Goal: Information Seeking & Learning: Learn about a topic

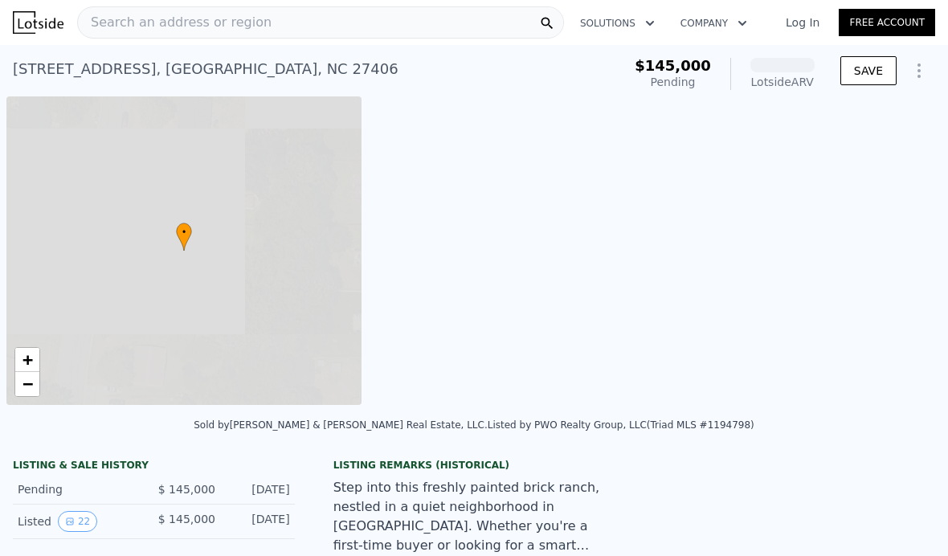
scroll to position [0, 6]
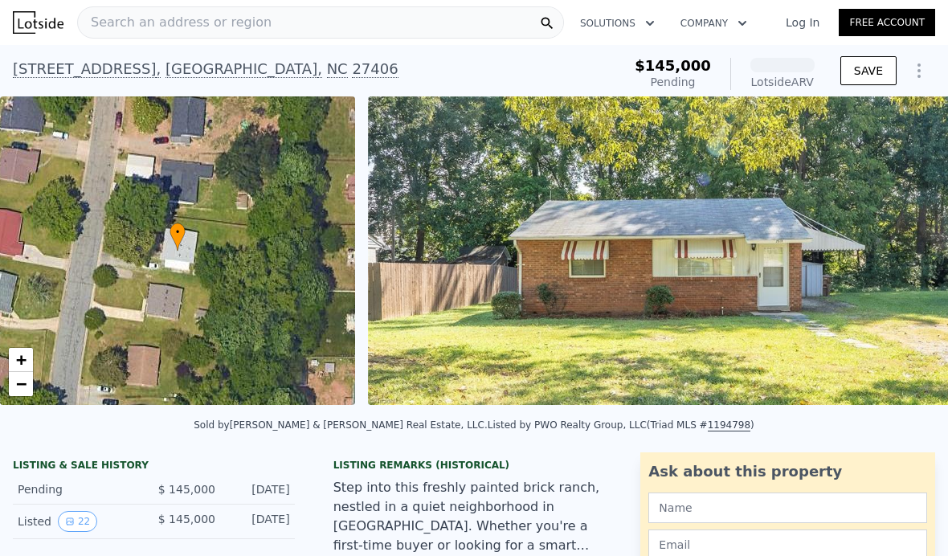
click at [804, 27] on link "Log In" at bounding box center [803, 22] width 72 height 16
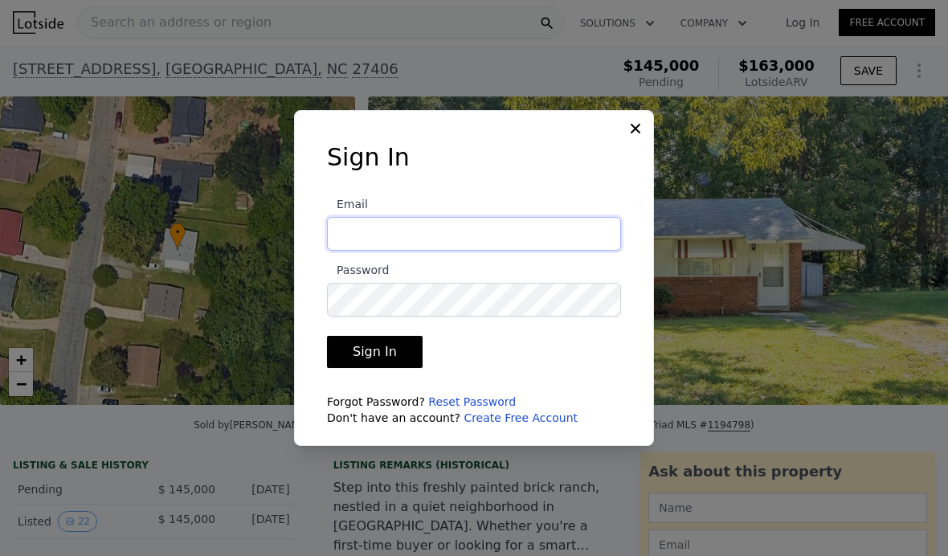
type input "[PERSON_NAME][EMAIL_ADDRESS][DOMAIN_NAME]"
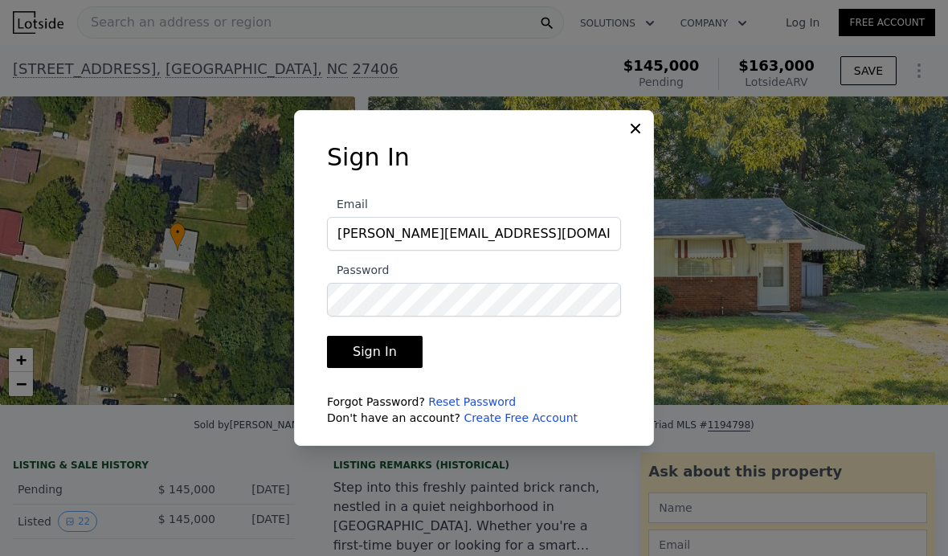
click at [397, 368] on button "Sign In" at bounding box center [375, 352] width 96 height 32
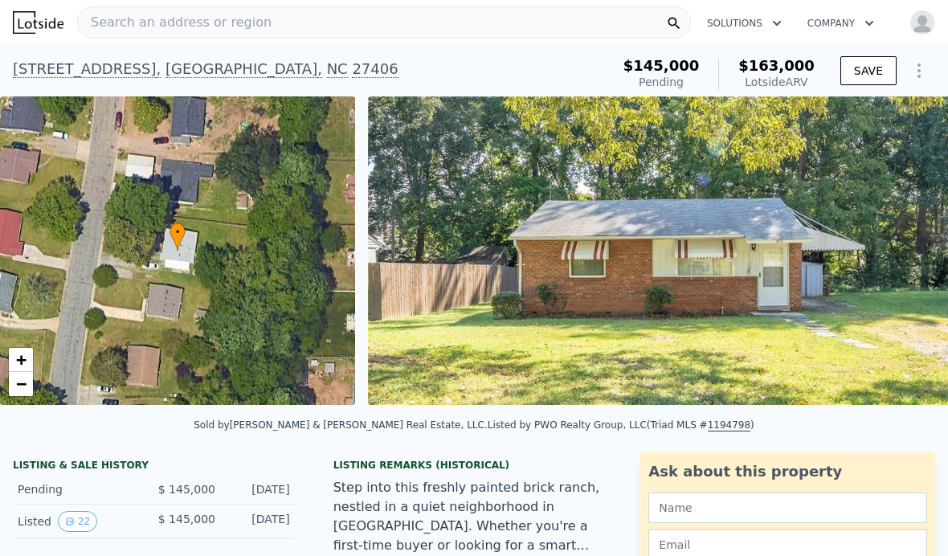
click at [41, 33] on img at bounding box center [38, 22] width 51 height 23
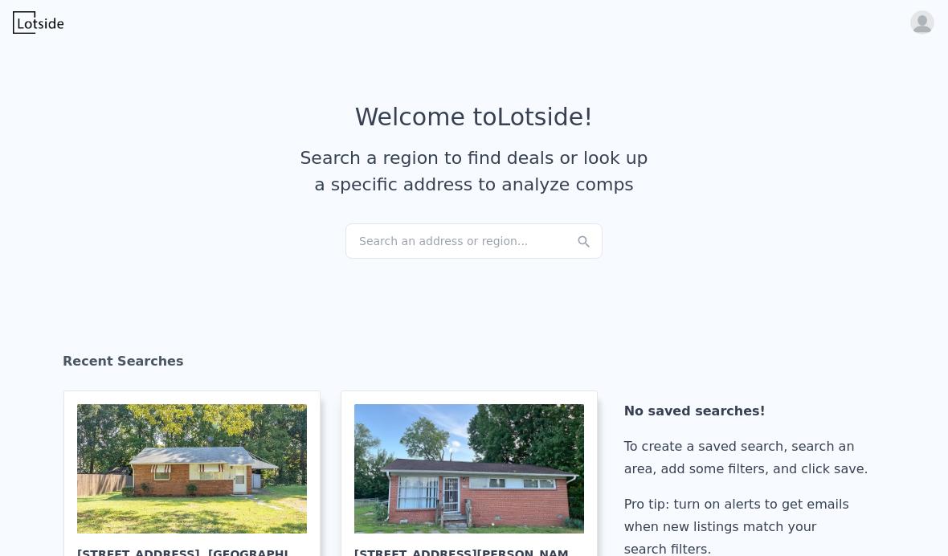
click at [489, 240] on div "Search an address or region..." at bounding box center [474, 240] width 257 height 35
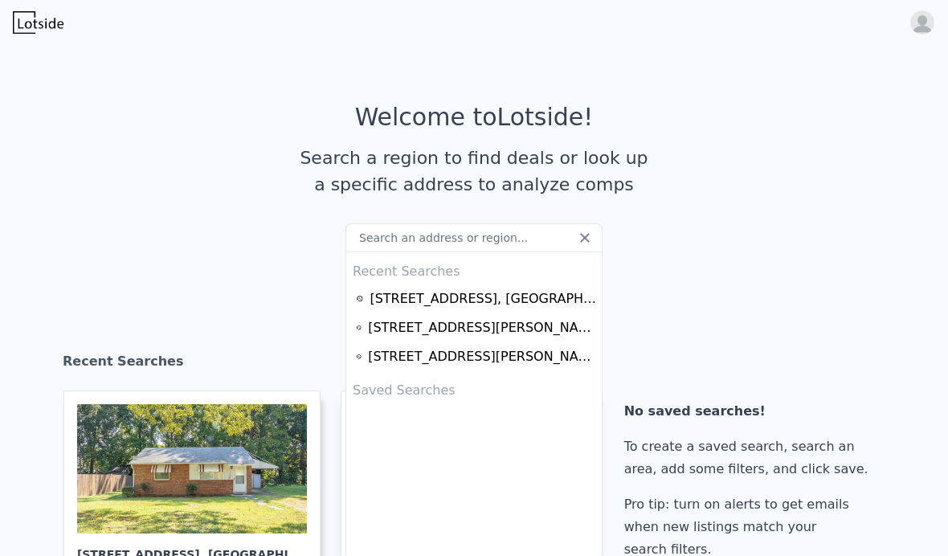
click at [494, 241] on input "text" at bounding box center [474, 237] width 257 height 29
type input "[STREET_ADDRESS]"
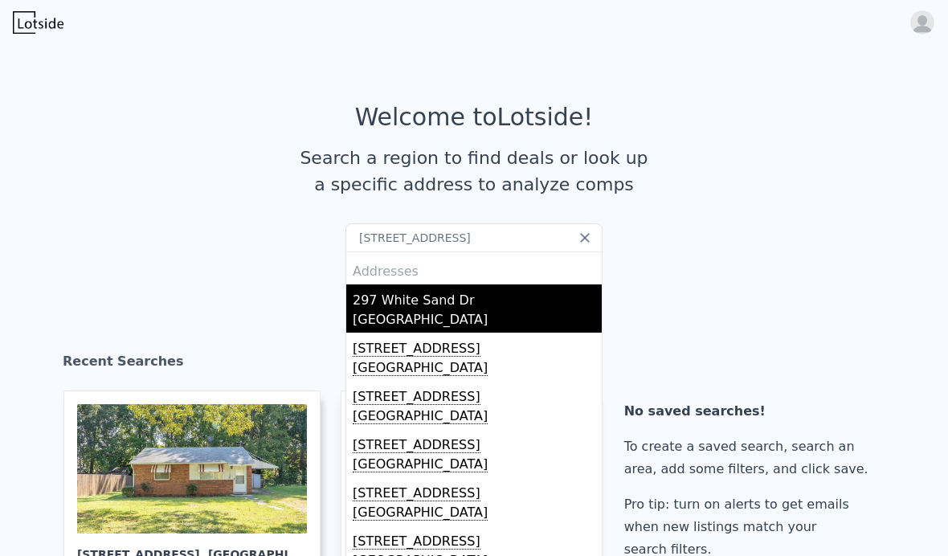
click at [420, 323] on div "[GEOGRAPHIC_DATA]" at bounding box center [477, 321] width 249 height 23
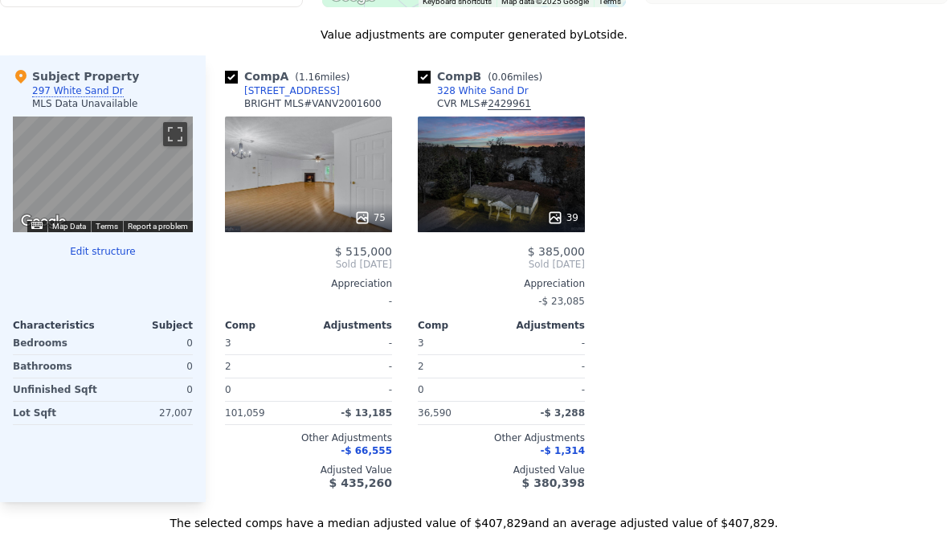
scroll to position [1537, 0]
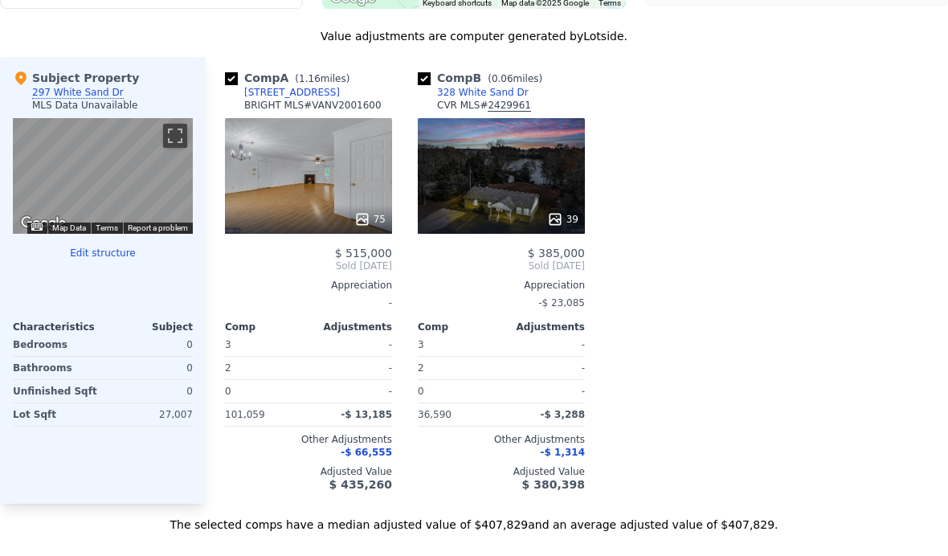
click at [561, 227] on div at bounding box center [501, 219] width 167 height 29
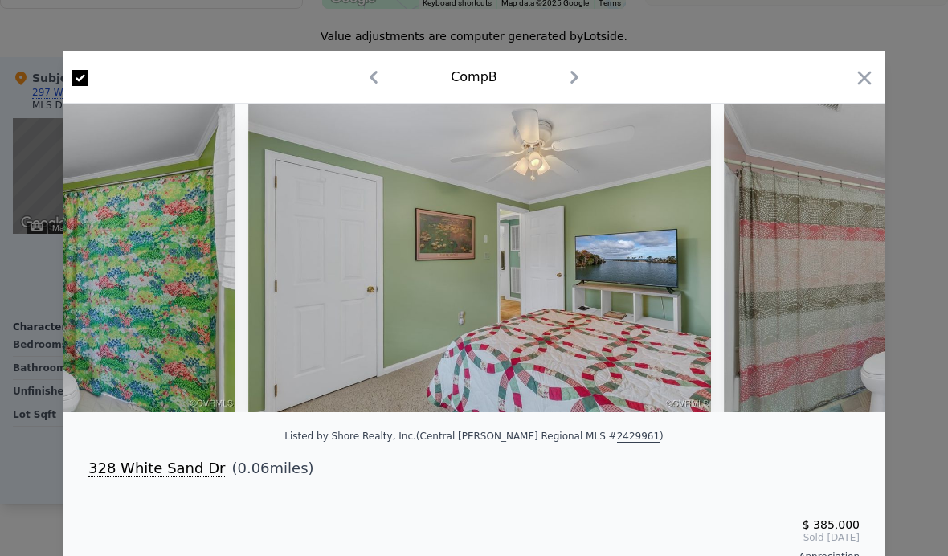
scroll to position [0, 9839]
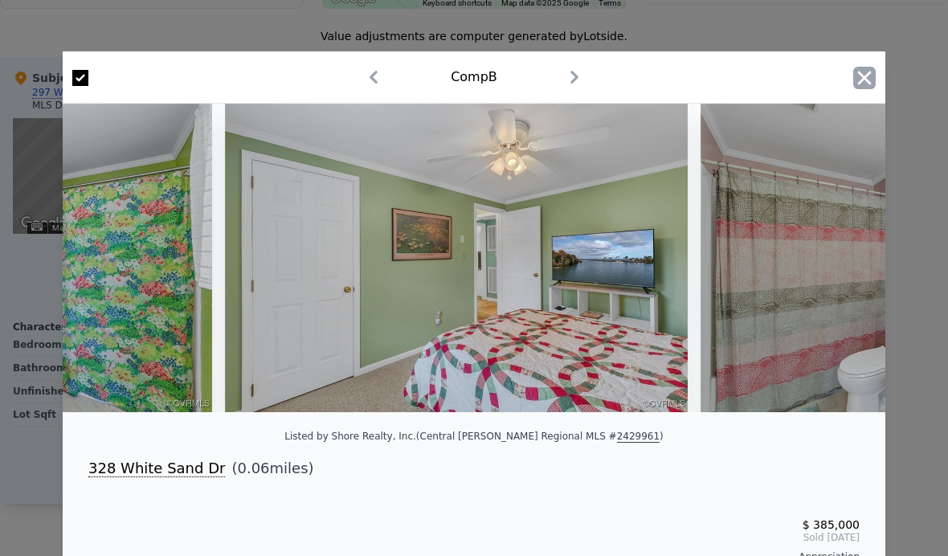
click at [857, 88] on icon "button" at bounding box center [865, 78] width 23 height 23
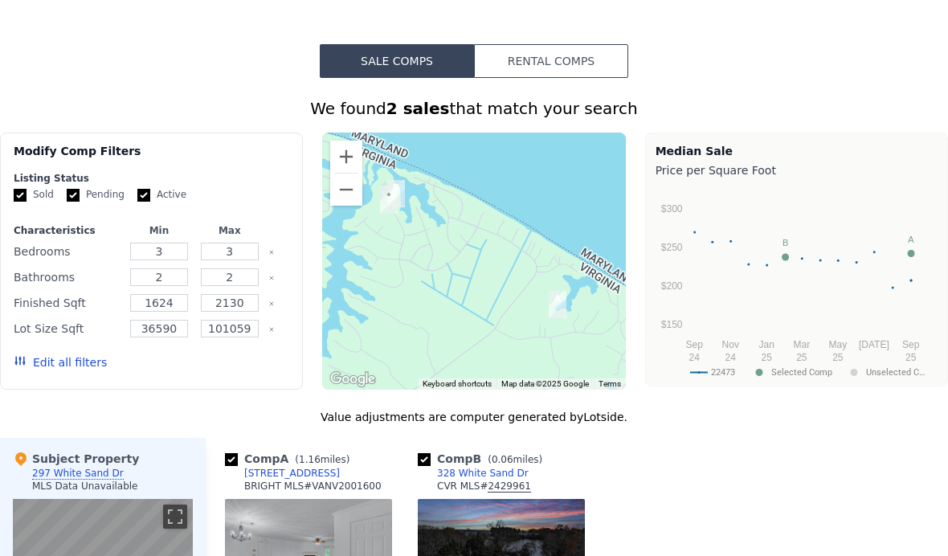
scroll to position [1161, 0]
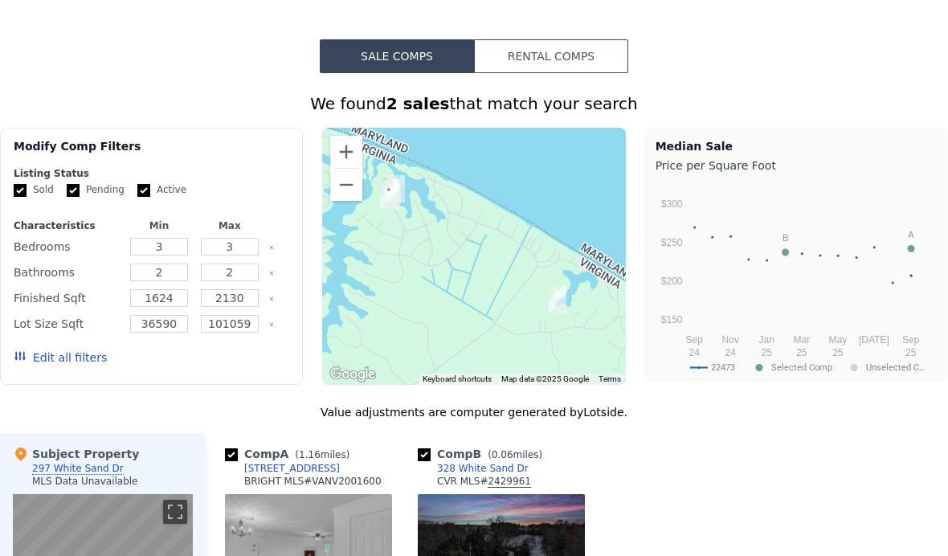
click at [64, 355] on button "Edit all filters" at bounding box center [60, 358] width 93 height 16
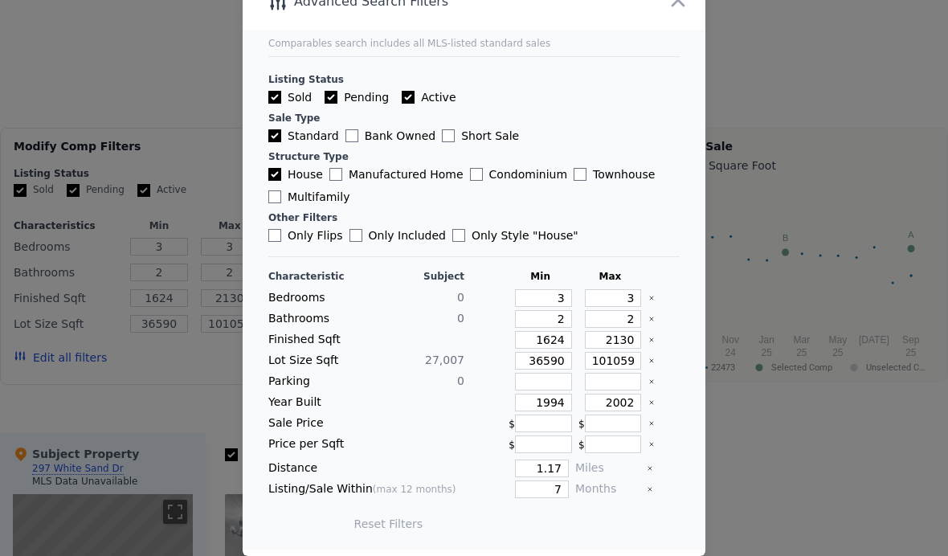
scroll to position [66, 0]
click at [561, 481] on input "7" at bounding box center [542, 490] width 54 height 18
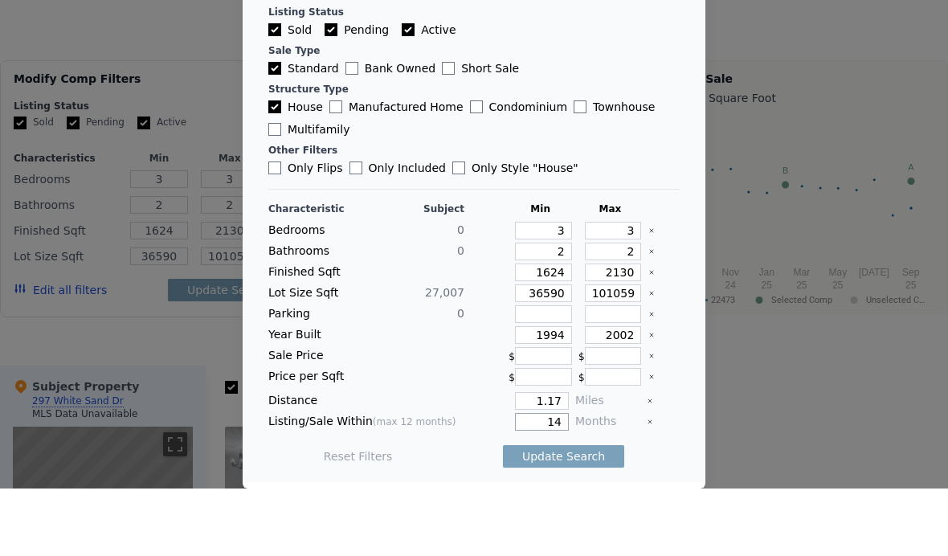
type input "12"
click at [533, 513] on button "Update Search" at bounding box center [563, 524] width 121 height 23
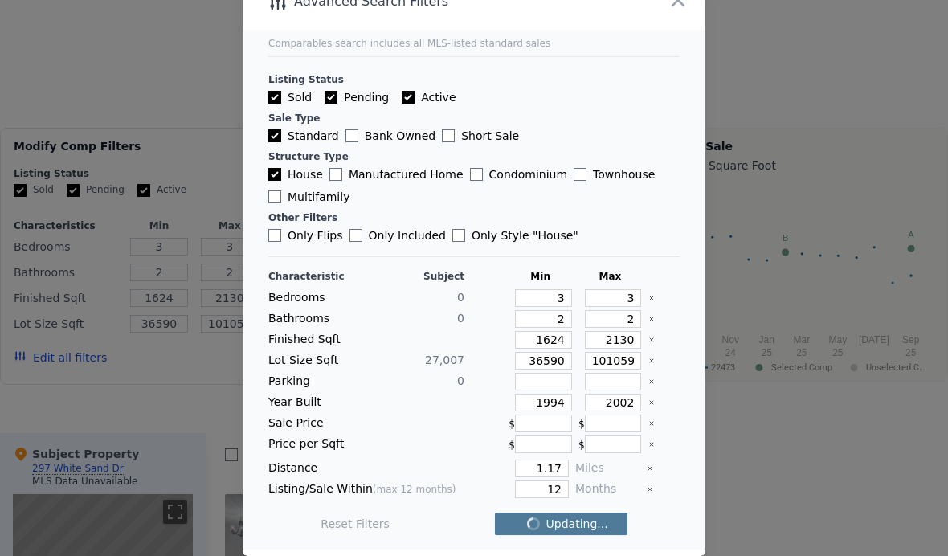
checkbox input "false"
click at [548, 516] on span "2 matching comps" at bounding box center [558, 524] width 104 height 16
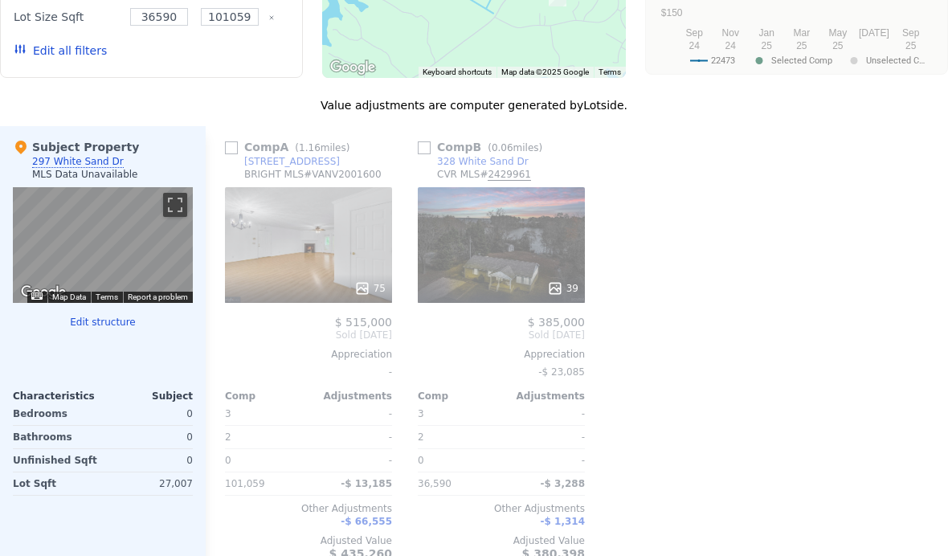
scroll to position [1499, 0]
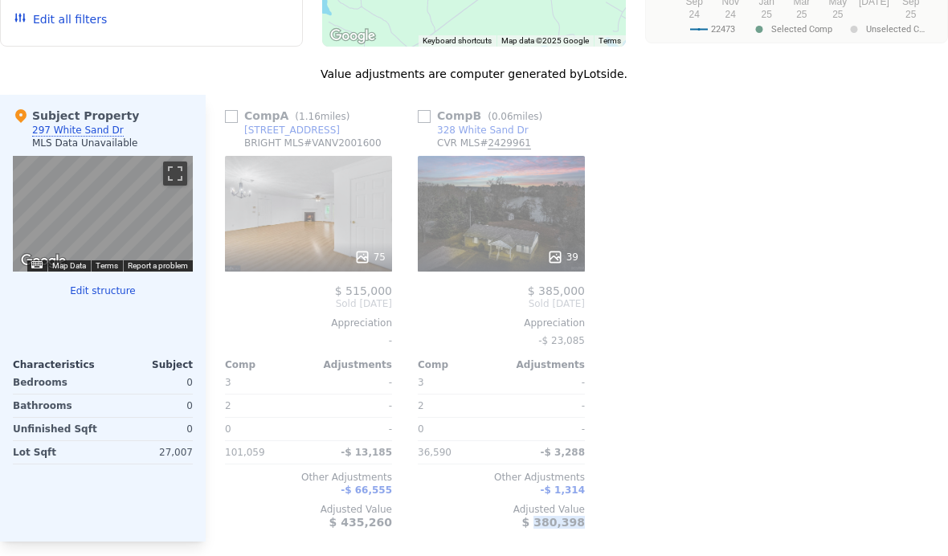
click at [753, 413] on div "Comp A ( 1.16 miles) [STREET_ADDRESS] BRIGHT MLS # VANV2001600 75 $ 515,000 Sol…" at bounding box center [577, 318] width 743 height 447
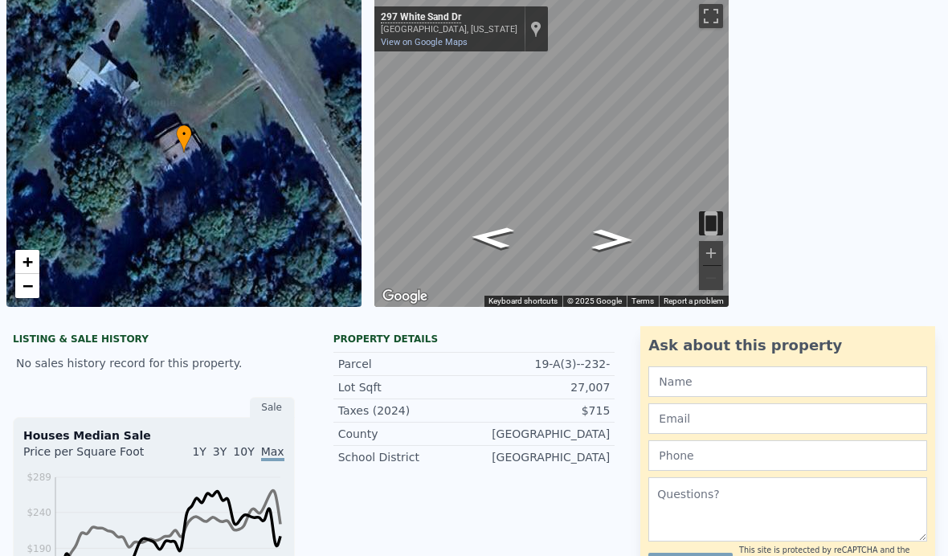
scroll to position [99, 0]
